Goal: Task Accomplishment & Management: Manage account settings

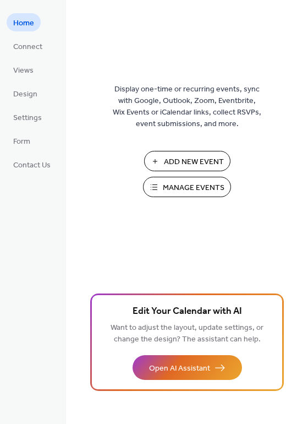
click at [183, 158] on span "Add New Event" at bounding box center [194, 162] width 60 height 12
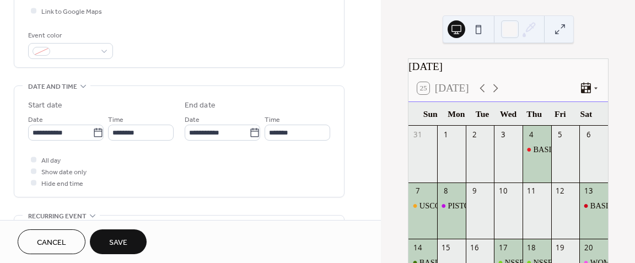
scroll to position [275, 0]
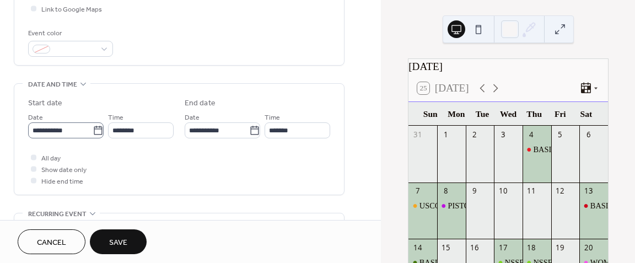
type input "**********"
click at [93, 132] on icon at bounding box center [98, 130] width 11 height 11
click at [93, 132] on input "**********" at bounding box center [60, 130] width 64 height 16
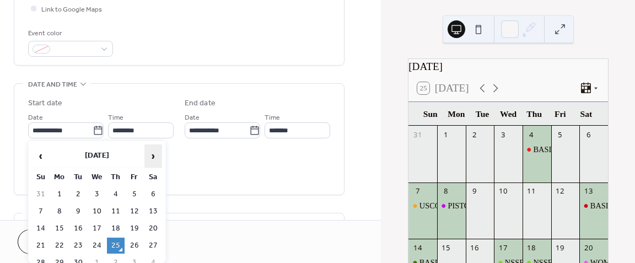
click at [151, 153] on span "›" at bounding box center [153, 156] width 17 height 22
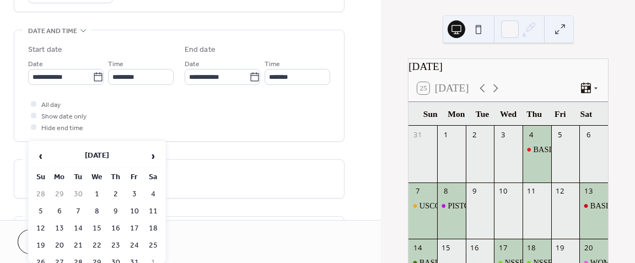
scroll to position [331, 0]
click at [61, 225] on td "13" at bounding box center [60, 228] width 18 height 16
type input "**********"
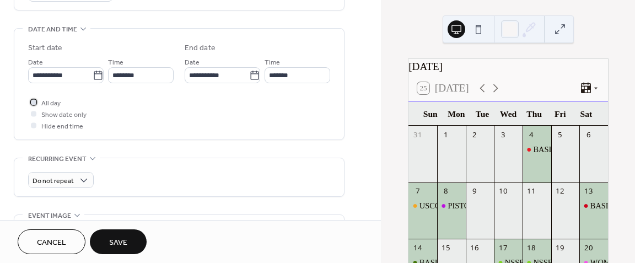
click at [32, 101] on div at bounding box center [34, 102] width 6 height 6
click at [251, 74] on icon at bounding box center [254, 75] width 11 height 11
click at [249, 74] on input "**********" at bounding box center [217, 75] width 64 height 16
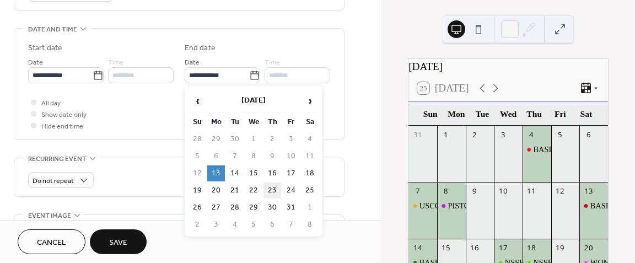
click at [269, 186] on td "23" at bounding box center [272, 190] width 18 height 16
type input "**********"
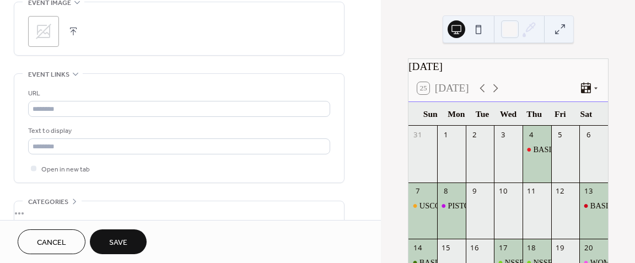
scroll to position [551, 0]
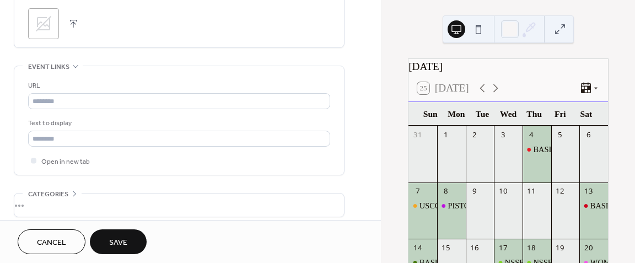
click at [126, 240] on span "Save" at bounding box center [118, 243] width 18 height 12
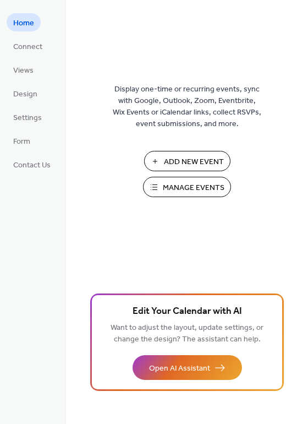
click at [171, 188] on span "Manage Events" at bounding box center [194, 188] width 62 height 12
click at [169, 187] on span "Manage Events" at bounding box center [194, 188] width 62 height 12
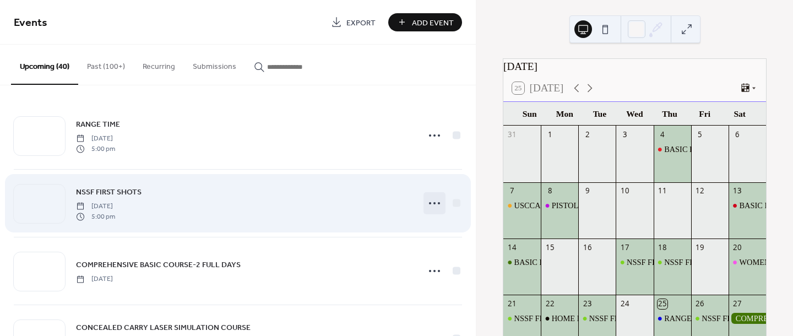
click at [429, 205] on icon at bounding box center [435, 203] width 18 height 18
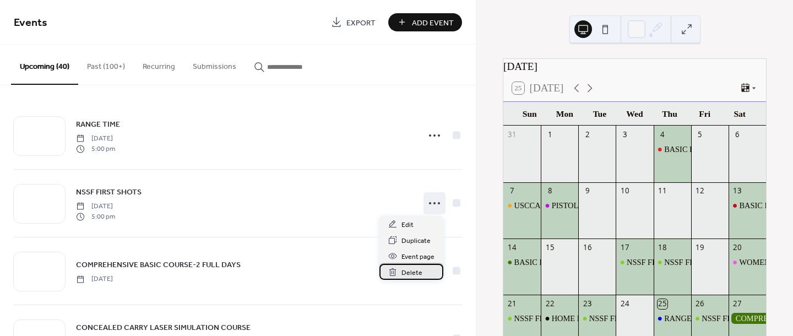
click at [413, 273] on span "Delete" at bounding box center [412, 273] width 21 height 12
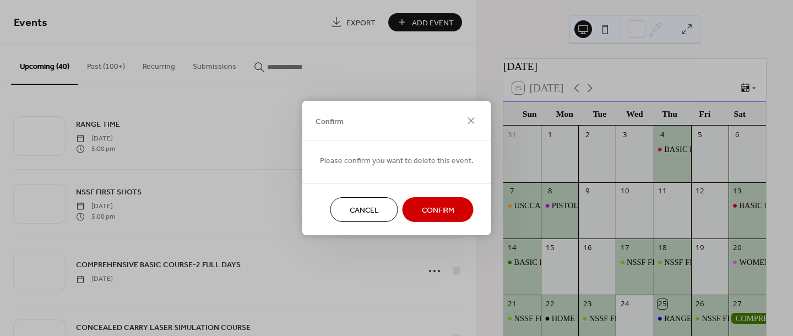
click at [422, 212] on span "Confirm" at bounding box center [438, 211] width 33 height 12
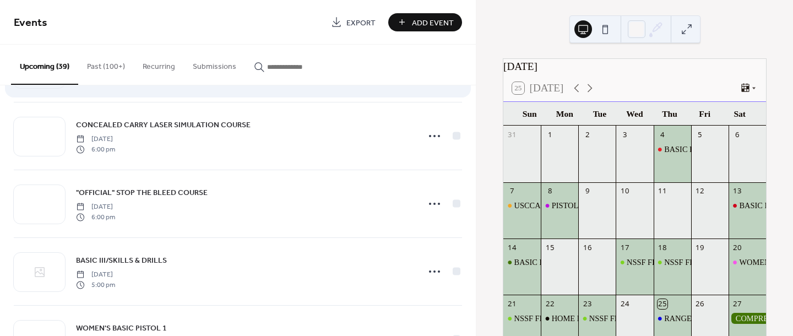
scroll to position [137, 0]
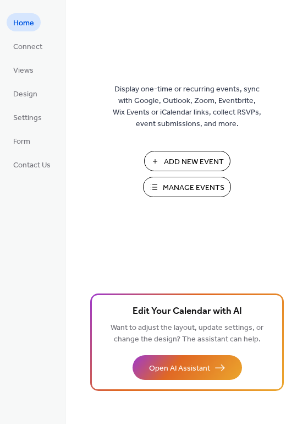
click at [172, 186] on span "Manage Events" at bounding box center [194, 188] width 62 height 12
click at [178, 182] on span "Manage Events" at bounding box center [194, 188] width 62 height 12
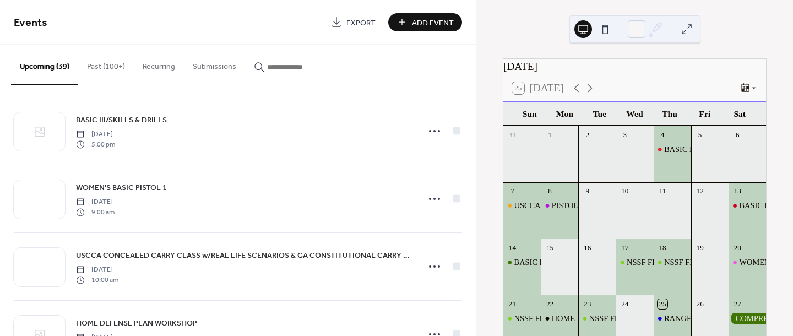
scroll to position [275, 0]
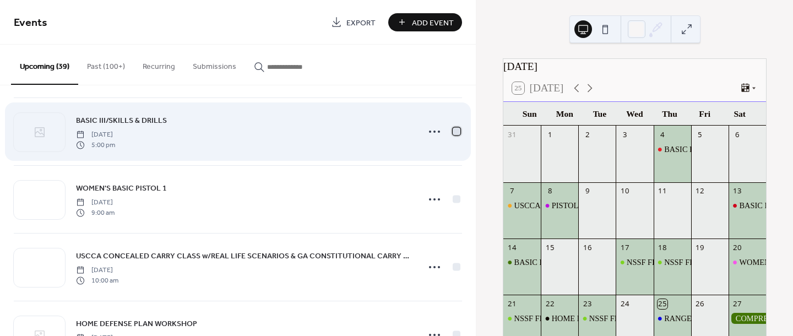
click at [453, 131] on div at bounding box center [457, 131] width 8 height 8
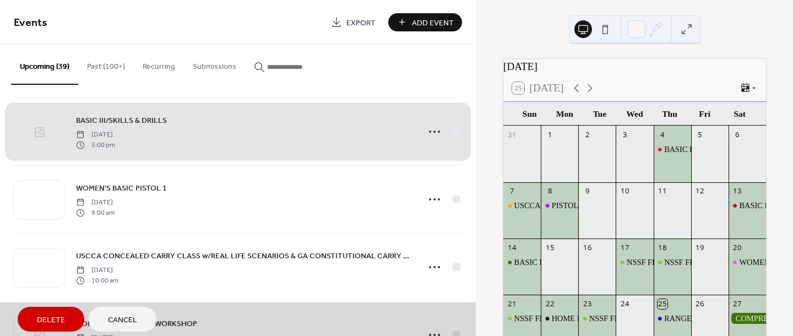
click at [51, 319] on span "Delete" at bounding box center [51, 321] width 28 height 12
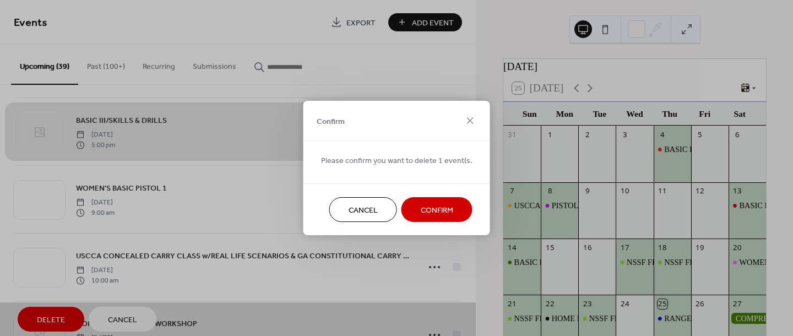
click at [426, 213] on span "Confirm" at bounding box center [437, 211] width 33 height 12
